Goal: Subscribe to service/newsletter

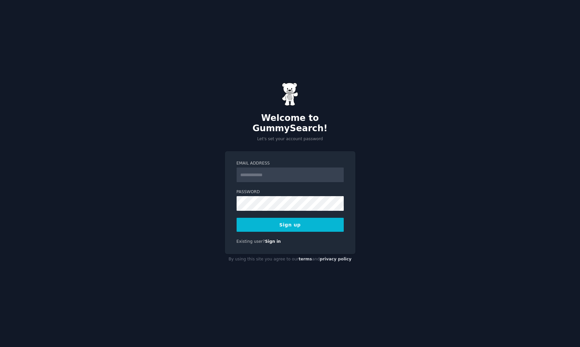
click at [299, 169] on input "Email Address" at bounding box center [290, 174] width 107 height 15
click at [305, 172] on input "Email Address" at bounding box center [290, 174] width 107 height 15
paste input "**********"
type input "**********"
click at [273, 218] on button "Sign up" at bounding box center [290, 225] width 107 height 14
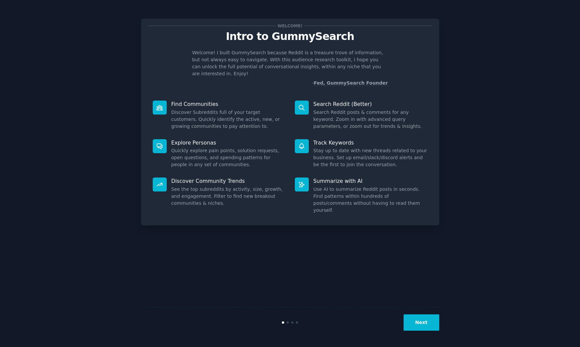
click at [419, 320] on button "Next" at bounding box center [422, 322] width 36 height 16
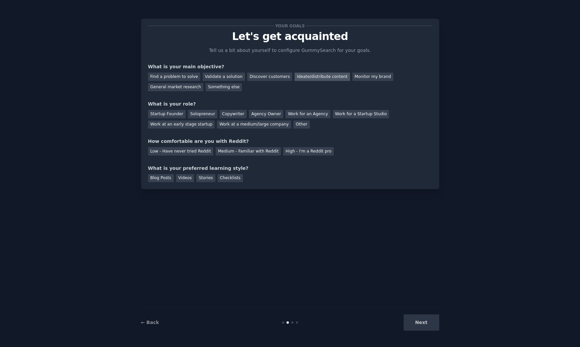
click at [304, 76] on div "Ideate/distribute content" at bounding box center [322, 77] width 55 height 8
click at [189, 88] on div "General market research" at bounding box center [176, 87] width 56 height 8
click at [311, 78] on div "Ideate/distribute content" at bounding box center [322, 77] width 55 height 8
click at [197, 118] on div "Solopreneur" at bounding box center [202, 114] width 29 height 8
click at [221, 153] on div "Medium - Familiar with Reddit" at bounding box center [248, 151] width 65 height 8
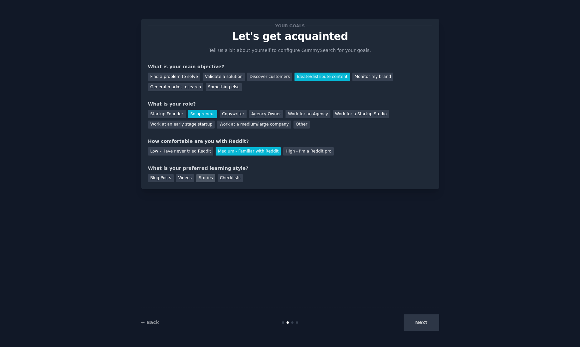
click at [199, 179] on div "Stories" at bounding box center [205, 178] width 19 height 8
click at [419, 333] on div "← Back Next" at bounding box center [290, 322] width 298 height 31
click at [420, 325] on button "Next" at bounding box center [422, 322] width 36 height 16
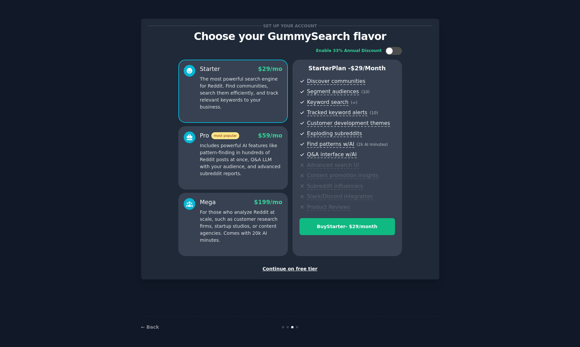
click at [241, 153] on p "Includes powerful AI features like pattern-finding in hundreds of Reddit posts …" at bounding box center [241, 159] width 83 height 35
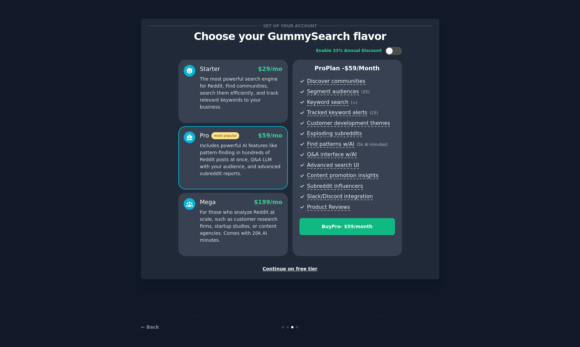
click at [237, 84] on p "The most powerful search engine for Reddit. Find communities, search them effic…" at bounding box center [241, 93] width 83 height 35
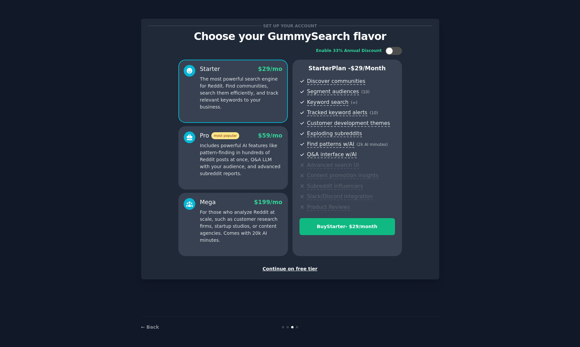
click at [250, 151] on p "Includes powerful AI features like pattern-finding in hundreds of Reddit posts …" at bounding box center [241, 159] width 83 height 35
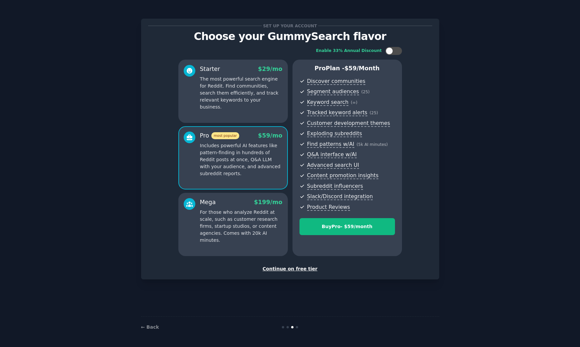
click at [253, 201] on div "Mega $ 199 /mo" at bounding box center [241, 202] width 83 height 8
click at [242, 146] on p "Includes powerful AI features like pattern-finding in hundreds of Reddit posts …" at bounding box center [241, 159] width 83 height 35
click at [244, 203] on div "Mega $ 199 /mo" at bounding box center [241, 202] width 83 height 8
click at [237, 131] on div "Pro most popular $ 59 /mo Includes powerful AI features like pattern-finding in…" at bounding box center [233, 157] width 110 height 63
click at [244, 213] on p "For those who analyze Reddit at scale, such as customer research firms, startup…" at bounding box center [241, 226] width 83 height 35
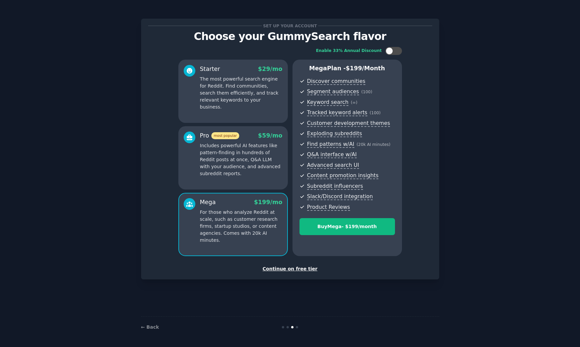
click at [239, 131] on div "Pro most popular $ 59 /mo" at bounding box center [241, 135] width 83 height 8
click at [239, 90] on p "The most powerful search engine for Reddit. Find communities, search them effic…" at bounding box center [241, 93] width 83 height 35
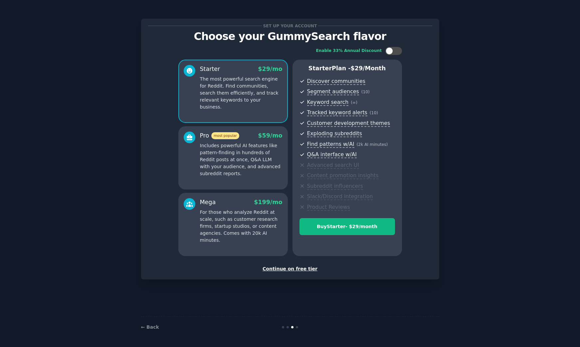
click at [240, 169] on p "Includes powerful AI features like pattern-finding in hundreds of Reddit posts …" at bounding box center [241, 159] width 83 height 35
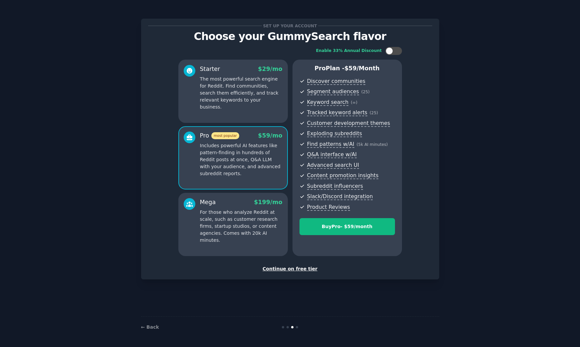
click at [241, 103] on p "The most powerful search engine for Reddit. Find communities, search them effic…" at bounding box center [241, 93] width 83 height 35
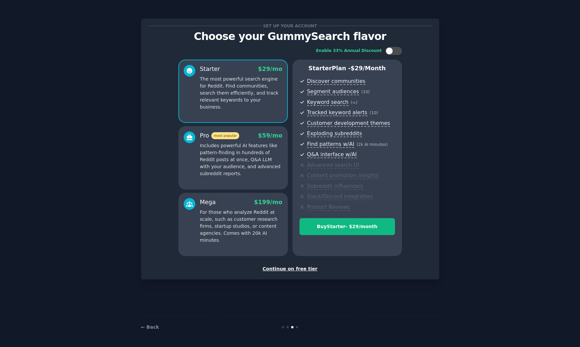
click at [292, 265] on div "Set up your account Choose your GummySearch flavor Enable 33% Annual Discount S…" at bounding box center [290, 149] width 284 height 247
click at [291, 269] on div "Continue on free tier" at bounding box center [290, 268] width 284 height 7
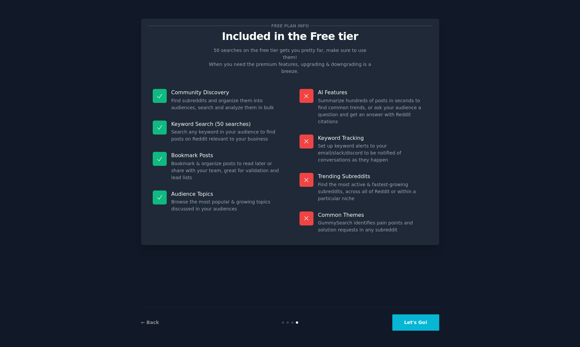
click at [417, 326] on button "Let's Go!" at bounding box center [415, 322] width 47 height 16
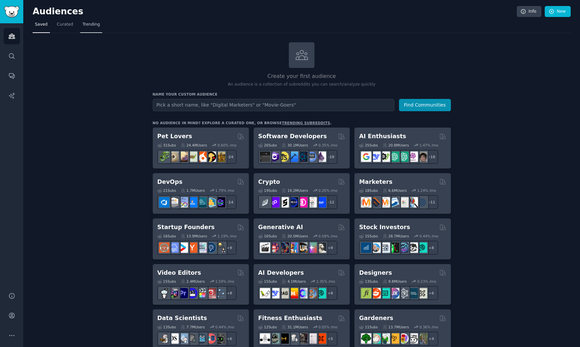
click at [91, 23] on span "Trending" at bounding box center [91, 25] width 17 height 6
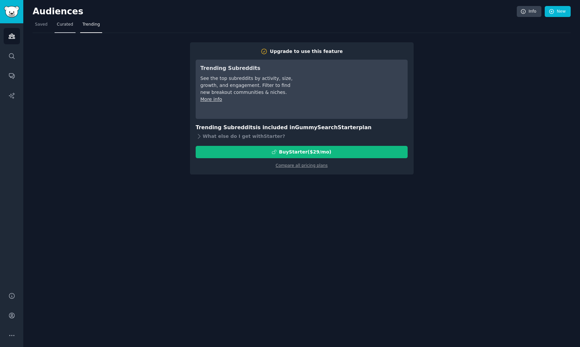
click at [69, 22] on span "Curated" at bounding box center [65, 25] width 16 height 6
